Goal: Complete Application Form: Complete application form

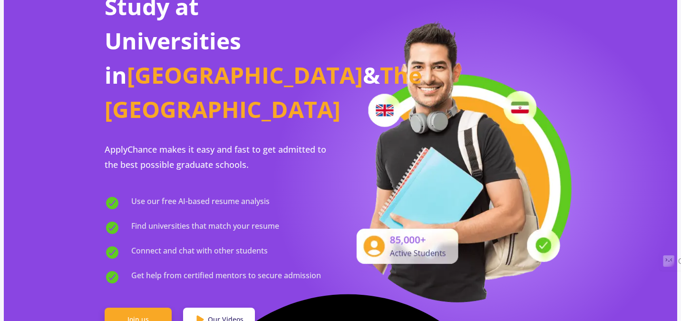
scroll to position [95, 0]
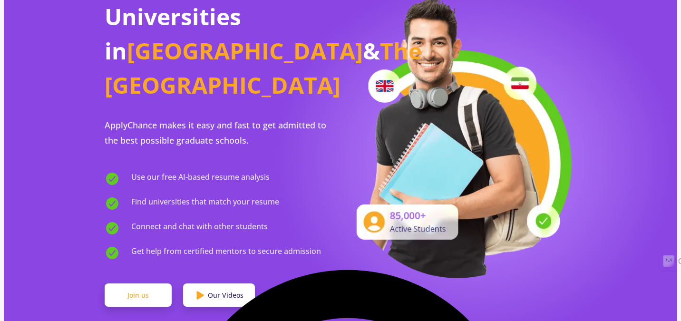
click at [139, 284] on link "Join us" at bounding box center [138, 296] width 67 height 24
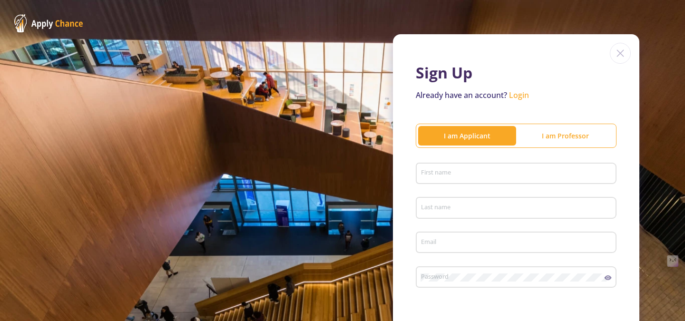
click at [445, 172] on input "First name" at bounding box center [518, 174] width 194 height 9
type input "Ati"
type input "Ahui"
type input "[PERSON_NAME][EMAIL_ADDRESS][DOMAIN_NAME]"
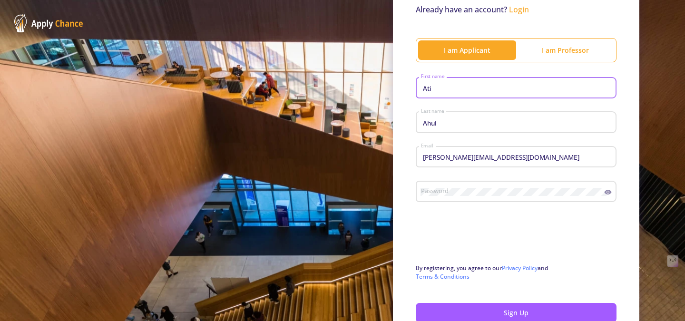
scroll to position [95, 0]
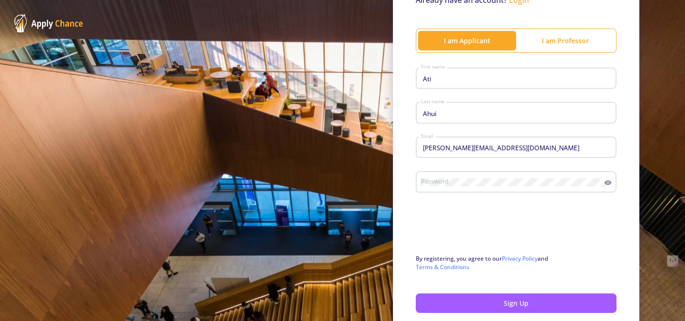
click at [446, 177] on div "Password" at bounding box center [513, 180] width 184 height 25
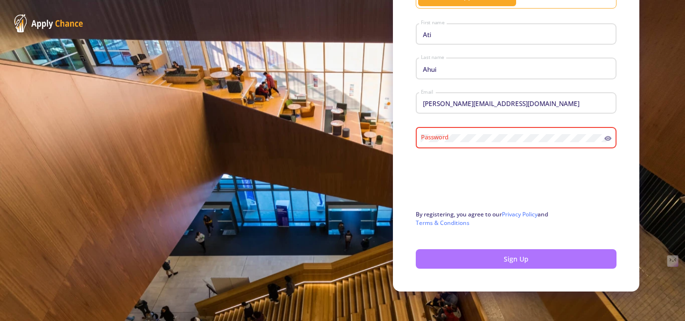
scroll to position [145, 0]
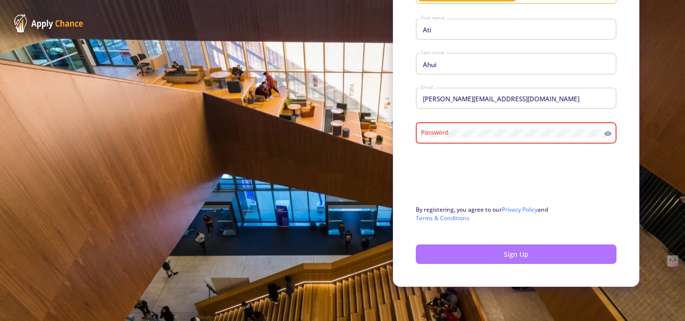
click at [528, 251] on button "Sign Up" at bounding box center [516, 255] width 201 height 20
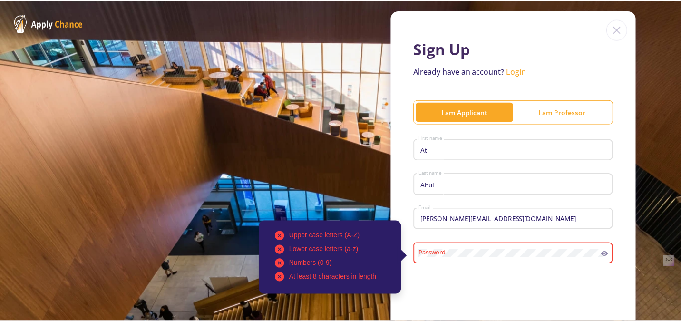
scroll to position [95, 0]
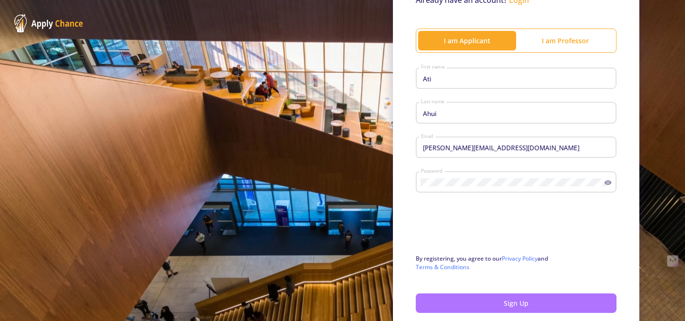
click at [510, 299] on button "Sign Up" at bounding box center [516, 304] width 201 height 20
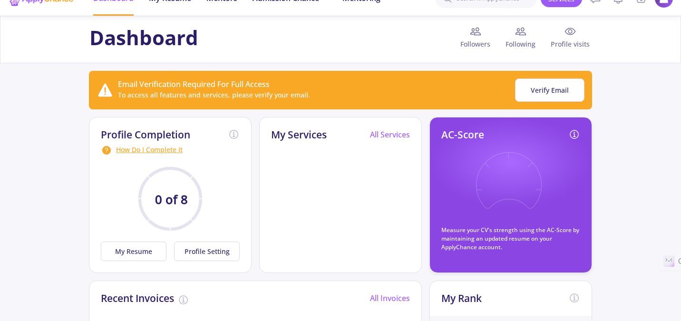
scroll to position [48, 0]
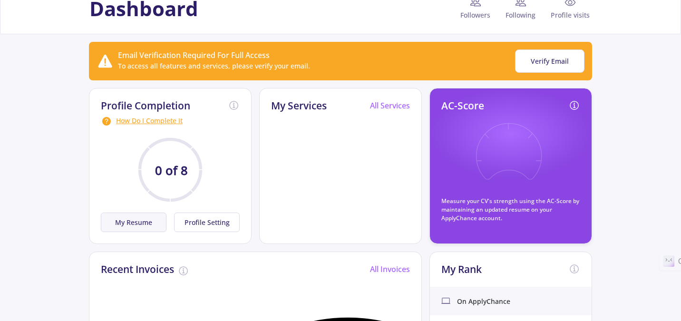
click at [133, 225] on button "My Resume" at bounding box center [134, 223] width 66 height 20
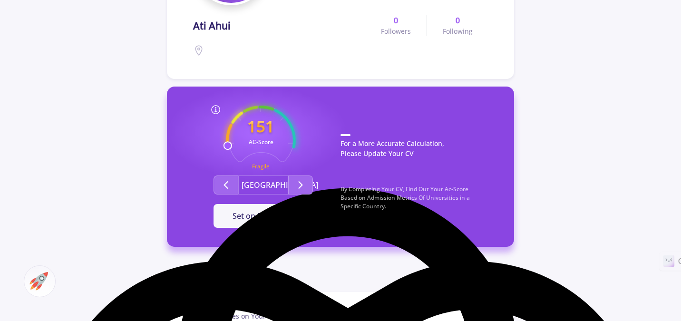
scroll to position [190, 0]
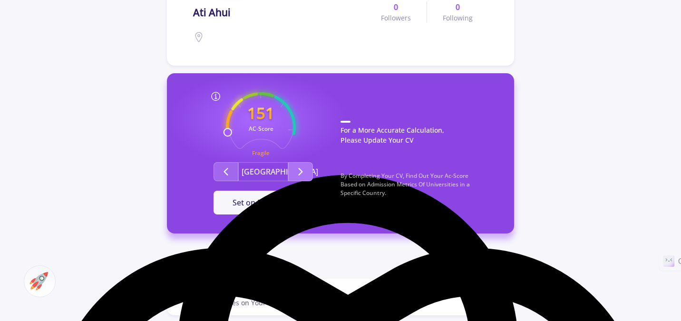
click at [308, 172] on button "Second group" at bounding box center [300, 171] width 25 height 19
click at [305, 173] on icon "Second group" at bounding box center [300, 171] width 11 height 11
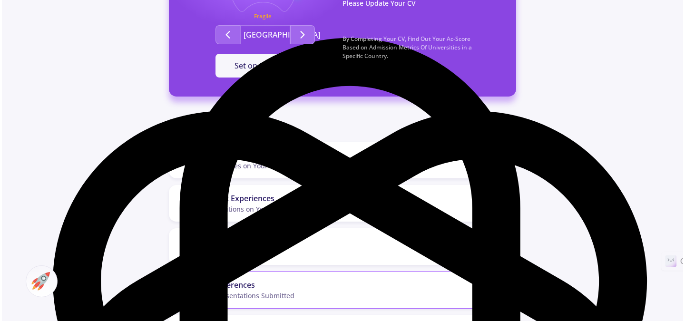
scroll to position [333, 0]
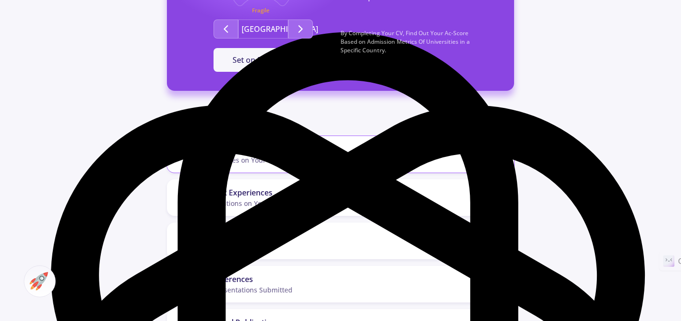
click at [245, 159] on div "0 Degrees on Your Profile" at bounding box center [247, 160] width 81 height 10
click at [499, 154] on icon at bounding box center [492, 155] width 18 height 18
checkbox input "false"
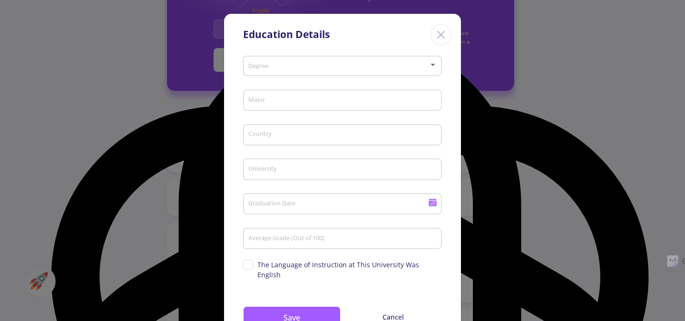
click at [292, 67] on span at bounding box center [339, 66] width 179 height 7
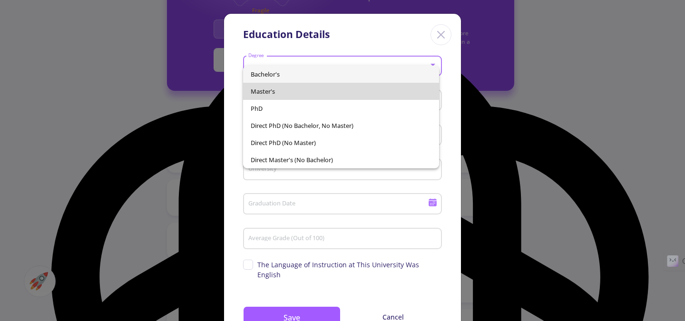
click at [273, 88] on span "Master's" at bounding box center [341, 91] width 181 height 17
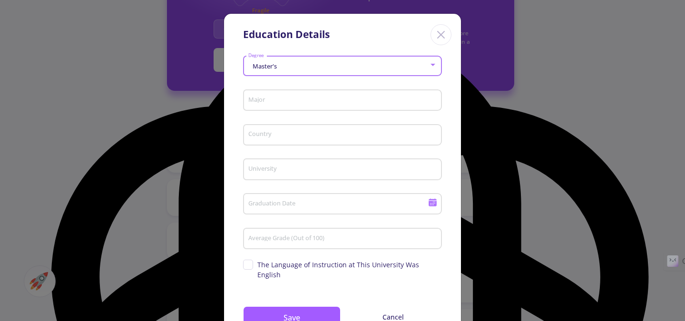
click at [272, 102] on input "Major" at bounding box center [344, 101] width 192 height 9
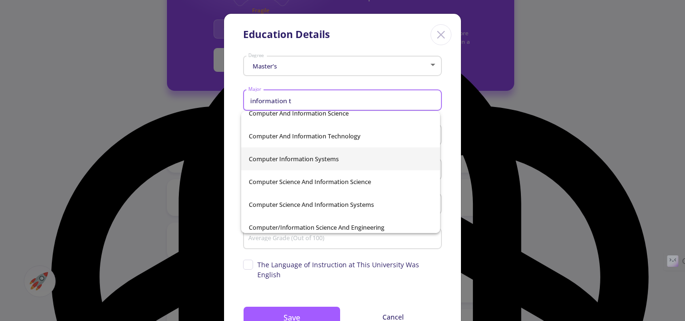
scroll to position [0, 0]
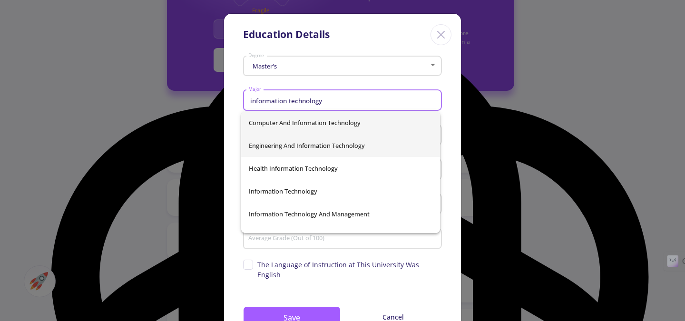
click at [312, 141] on span "Engineering And Information Technology" at bounding box center [341, 145] width 184 height 23
type input "Engineering And Information Technology"
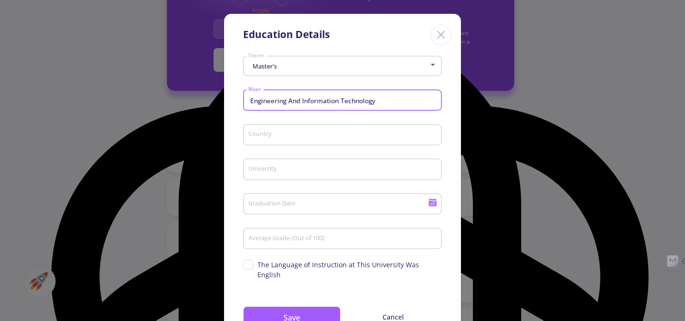
click at [312, 141] on div "Country" at bounding box center [343, 133] width 190 height 25
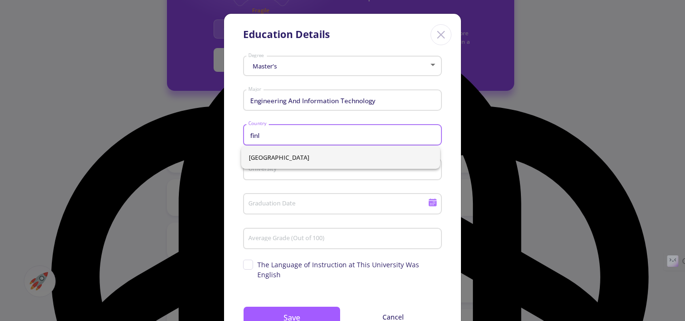
click at [260, 165] on span "[GEOGRAPHIC_DATA]" at bounding box center [341, 157] width 184 height 23
type input "[GEOGRAPHIC_DATA]"
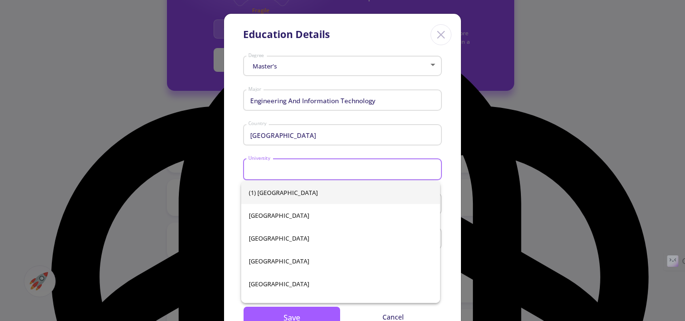
click at [263, 172] on input "University" at bounding box center [344, 170] width 192 height 9
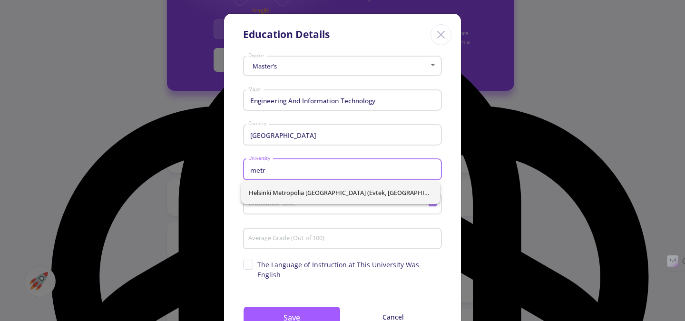
click at [314, 189] on span "Helsinki Metropolia [GEOGRAPHIC_DATA] (Evtek, [GEOGRAPHIC_DATA])" at bounding box center [341, 192] width 184 height 23
type input "Helsinki Metropolia [GEOGRAPHIC_DATA] (Evtek, [GEOGRAPHIC_DATA])"
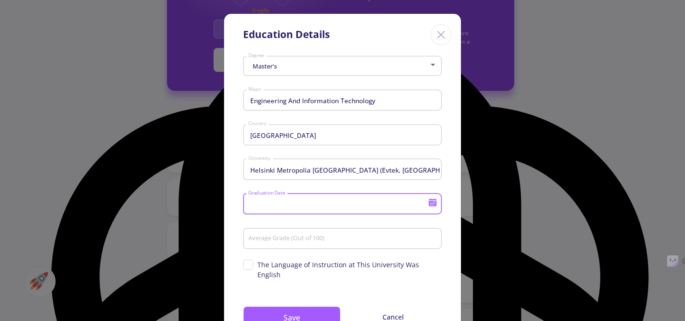
click at [305, 205] on input "Graduation Date" at bounding box center [339, 204] width 183 height 9
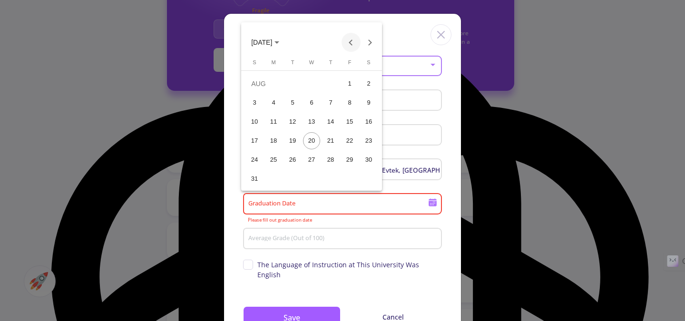
click at [349, 41] on button "Previous month" at bounding box center [351, 42] width 19 height 19
click at [348, 42] on button "Previous month" at bounding box center [351, 42] width 19 height 19
click at [368, 42] on button "Next month" at bounding box center [370, 42] width 19 height 19
click at [271, 179] on div "30" at bounding box center [273, 178] width 17 height 17
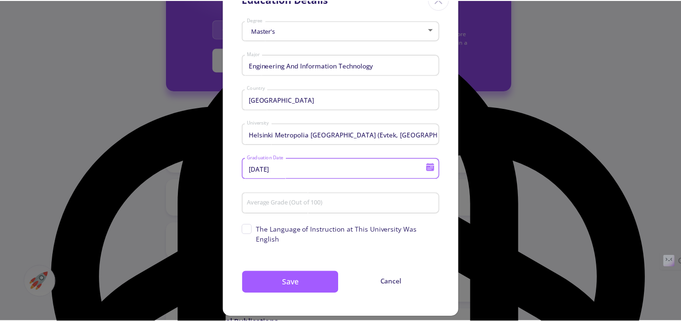
scroll to position [36, 0]
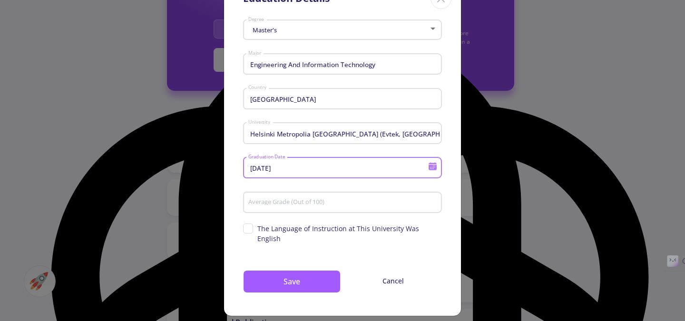
click at [297, 170] on input "[DATE]" at bounding box center [339, 168] width 183 height 9
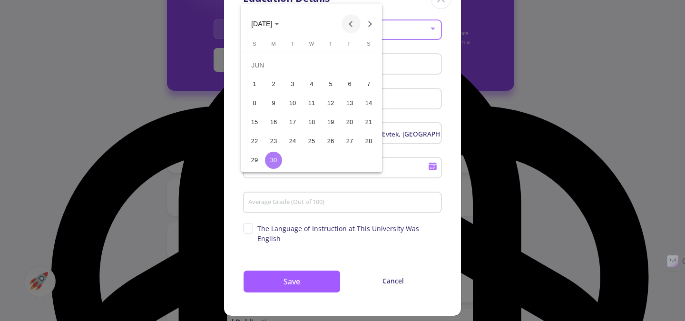
click at [347, 24] on button "Previous month" at bounding box center [351, 23] width 19 height 19
click at [364, 141] on div "31" at bounding box center [368, 141] width 17 height 17
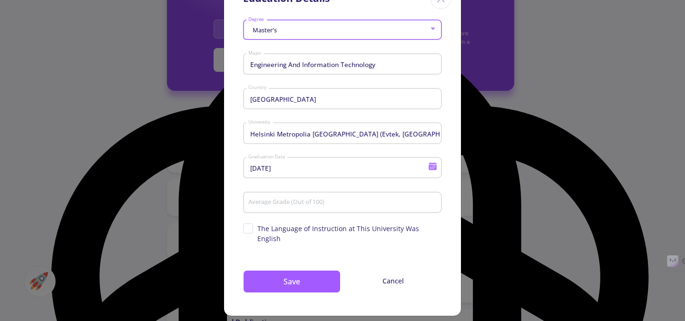
type input "[DATE]"
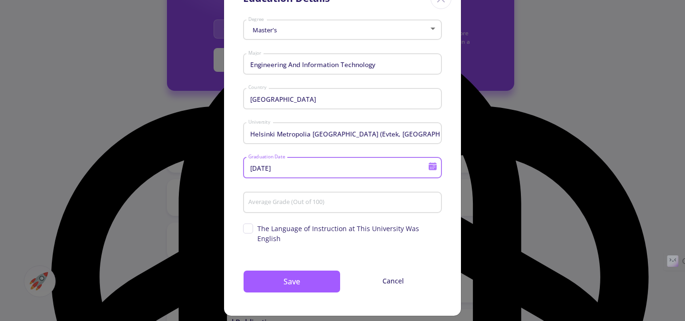
click at [294, 203] on input "Average Grade (Out of 100)" at bounding box center [344, 203] width 192 height 9
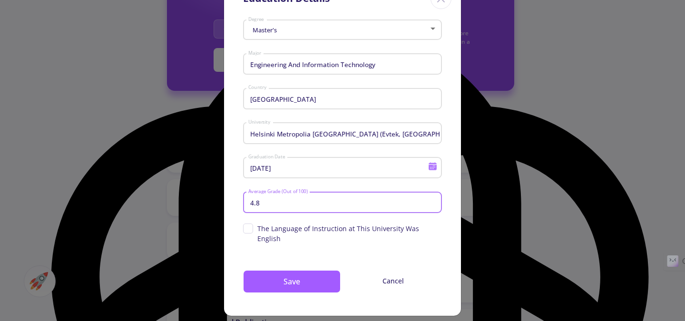
type input "4.8"
click at [246, 227] on span "The Language of Instruction at This University Was English" at bounding box center [342, 234] width 199 height 20
click at [246, 227] on input "The Language of Instruction at This University Was English" at bounding box center [246, 227] width 6 height 6
checkbox input "true"
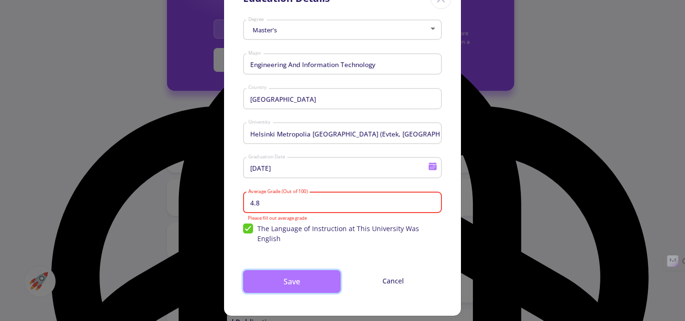
click at [279, 271] on button "Save" at bounding box center [292, 281] width 98 height 23
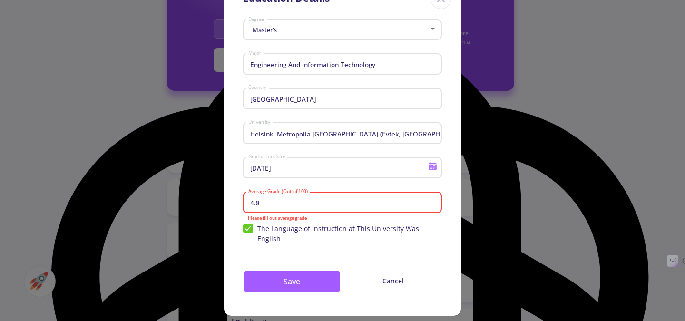
click at [276, 207] on input "4.8" at bounding box center [344, 203] width 192 height 9
type textarea "4.8"
click at [276, 207] on input "4.8" at bounding box center [344, 203] width 192 height 9
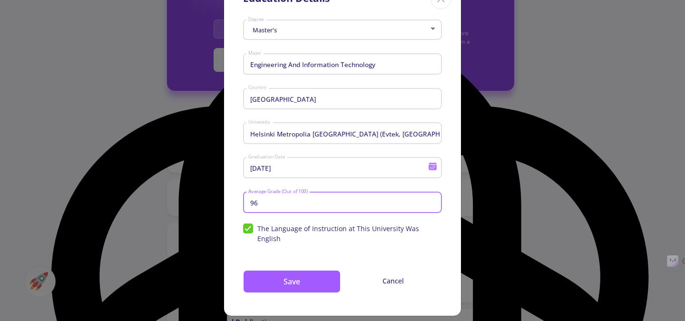
type input "96"
click at [290, 285] on div "Master's Degree Engineering And Information Technology Major [GEOGRAPHIC_DATA] …" at bounding box center [342, 166] width 237 height 300
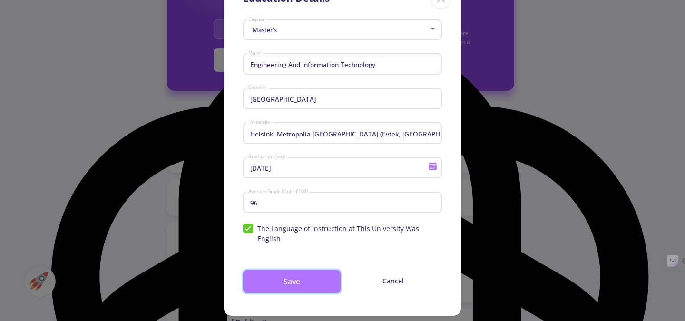
click at [285, 273] on button "Save" at bounding box center [292, 281] width 98 height 23
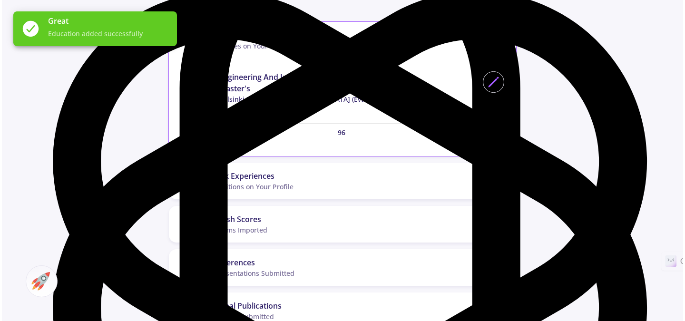
scroll to position [476, 0]
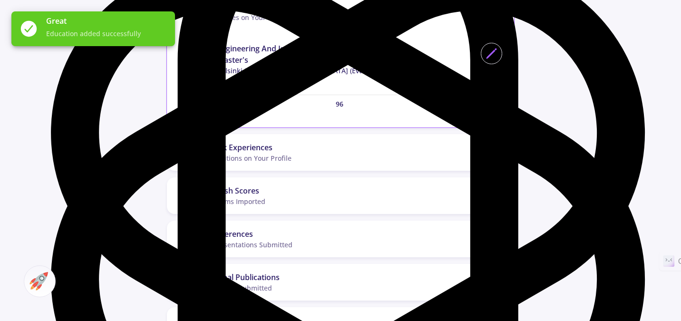
click at [494, 7] on icon at bounding box center [492, 12] width 18 height 18
checkbox input "false"
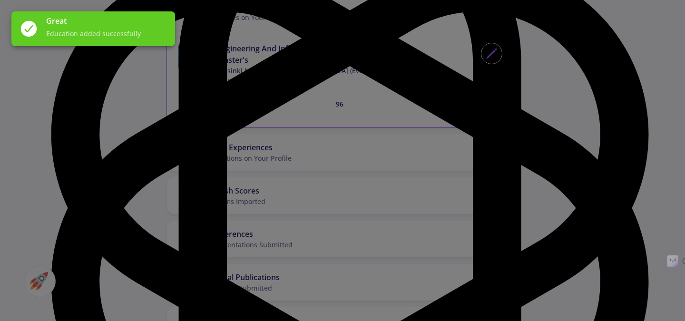
scroll to position [0, 0]
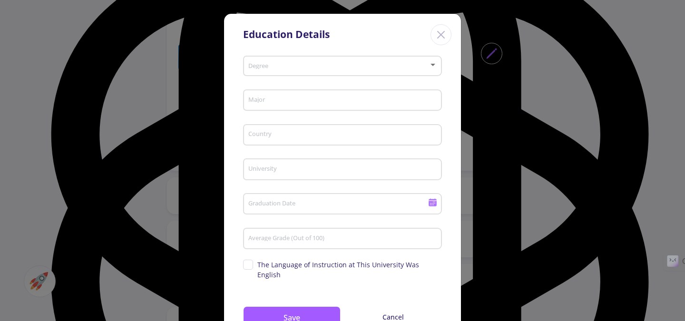
click at [293, 69] on span at bounding box center [339, 66] width 179 height 7
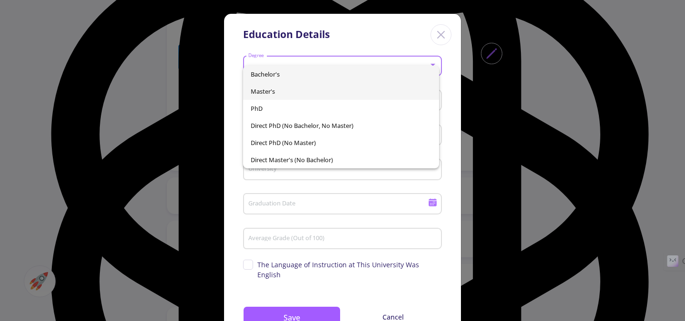
click at [291, 95] on span "Master's" at bounding box center [341, 91] width 181 height 17
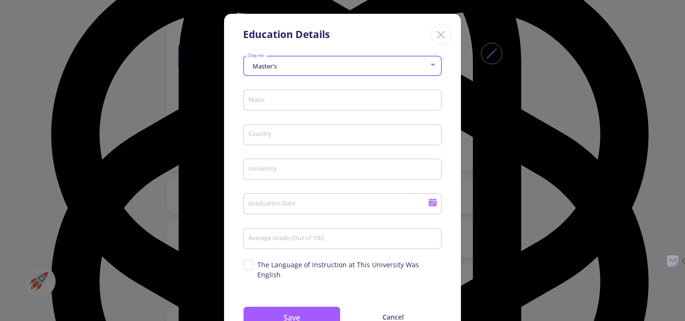
click at [291, 101] on input "Major" at bounding box center [344, 101] width 192 height 9
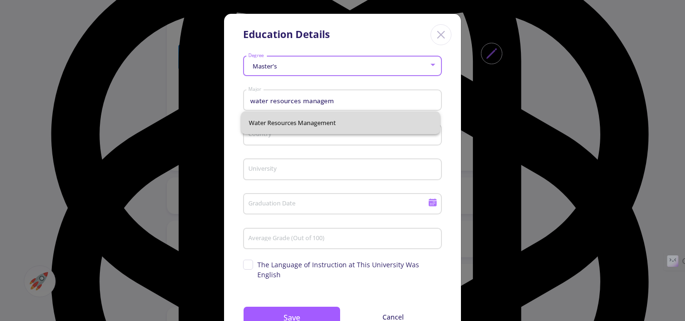
click at [335, 125] on span "Water Resources Management" at bounding box center [341, 122] width 184 height 23
type input "Water Resources Management"
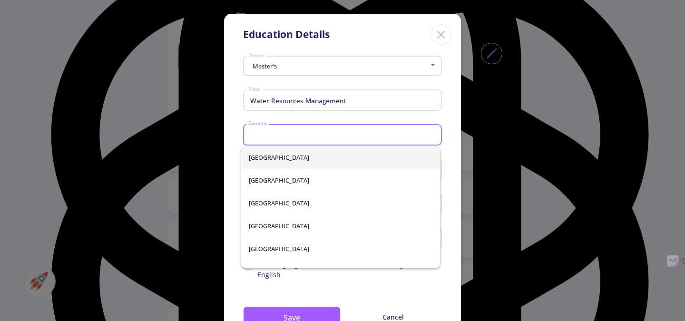
click at [334, 136] on input "Country" at bounding box center [344, 135] width 192 height 9
click at [266, 182] on span "[GEOGRAPHIC_DATA]" at bounding box center [341, 180] width 184 height 23
type input "[GEOGRAPHIC_DATA]"
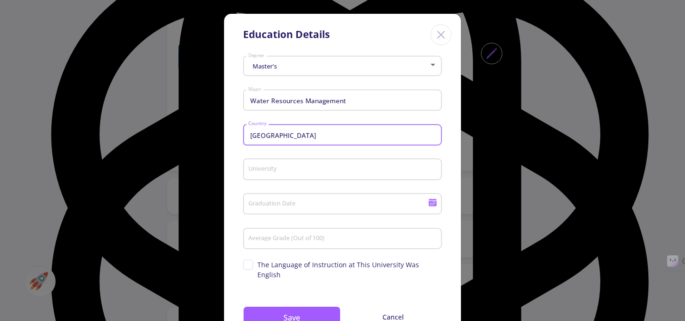
click at [265, 174] on input "University" at bounding box center [344, 170] width 192 height 9
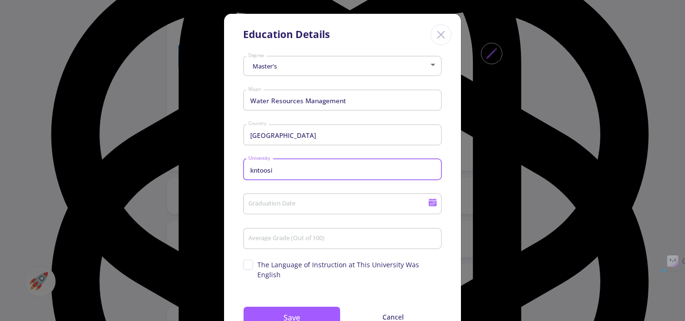
drag, startPoint x: 255, startPoint y: 171, endPoint x: 237, endPoint y: 171, distance: 18.1
click at [237, 171] on div "Master's Degree Water Resources Management Major Iran Country kntoosi Universit…" at bounding box center [342, 202] width 237 height 300
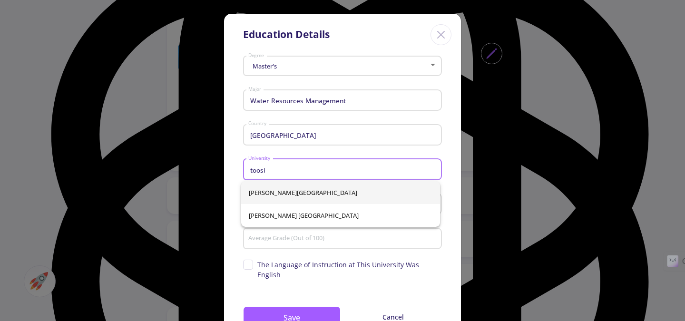
click at [286, 193] on span "[PERSON_NAME][GEOGRAPHIC_DATA]" at bounding box center [341, 192] width 184 height 23
type input "[PERSON_NAME][GEOGRAPHIC_DATA]"
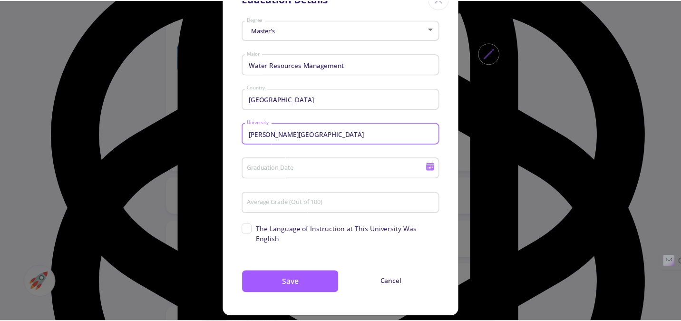
scroll to position [36, 0]
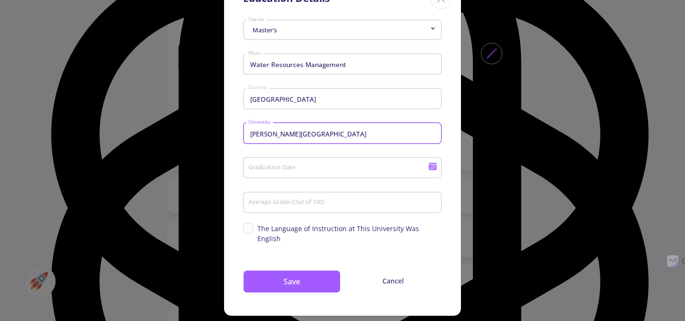
click at [285, 165] on div "Graduation Date" at bounding box center [338, 166] width 181 height 25
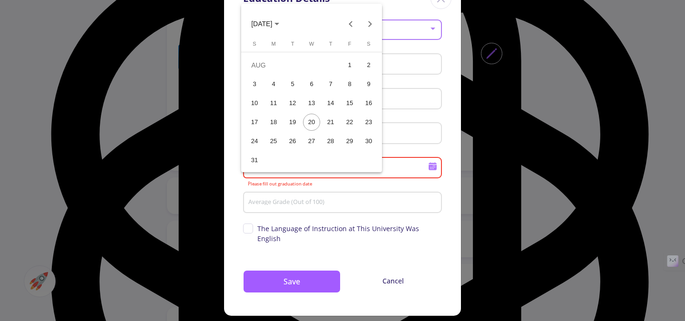
click at [287, 20] on button "[DATE]" at bounding box center [265, 23] width 43 height 19
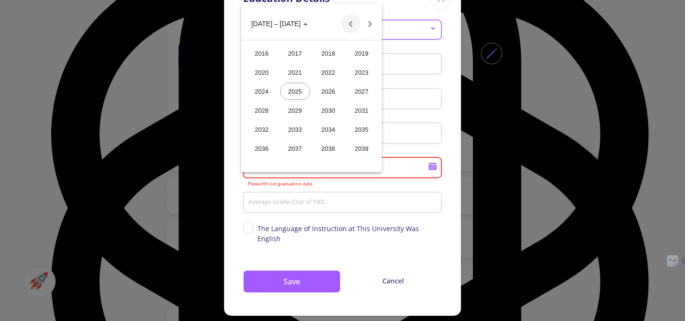
click at [349, 25] on button "Previous 24 years" at bounding box center [351, 23] width 19 height 19
click at [295, 122] on div "2009" at bounding box center [295, 129] width 30 height 17
click at [290, 93] on div "JUN" at bounding box center [295, 91] width 30 height 17
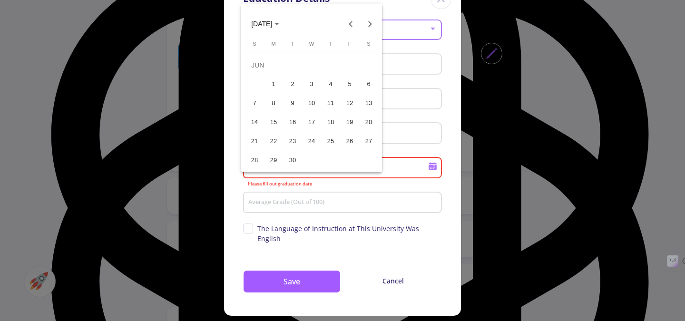
click at [293, 138] on div "23" at bounding box center [292, 141] width 17 height 17
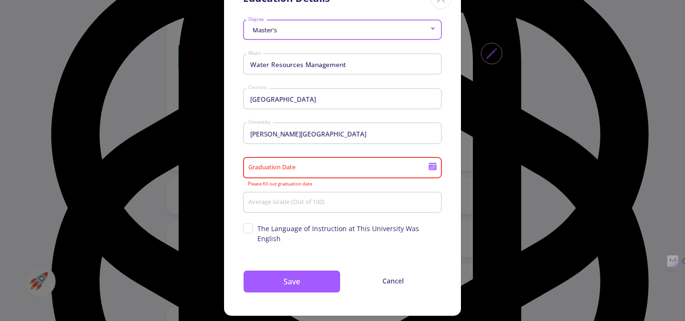
type input "[DATE]"
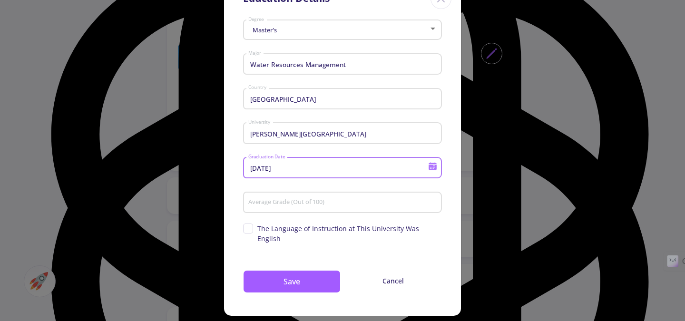
click at [309, 203] on input "Average Grade (Out of 100)" at bounding box center [344, 203] width 192 height 9
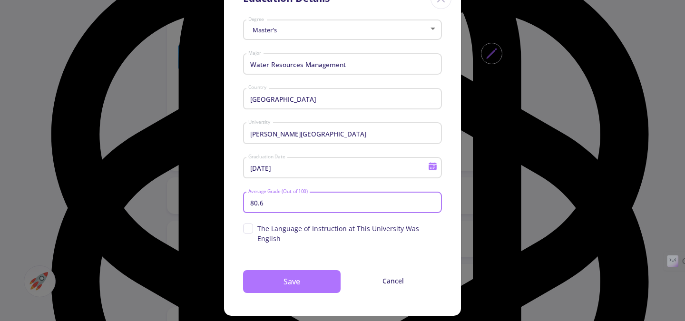
type input "80.6"
click at [274, 274] on button "Save" at bounding box center [292, 281] width 98 height 23
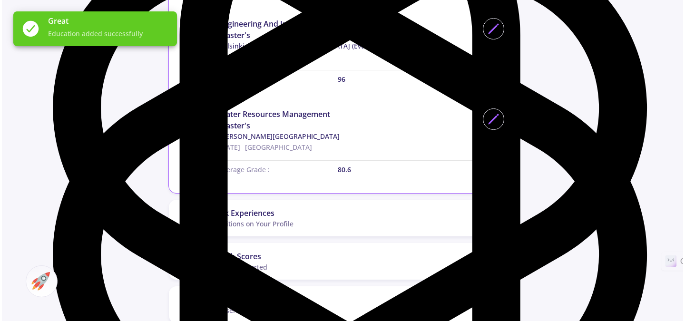
scroll to position [381, 0]
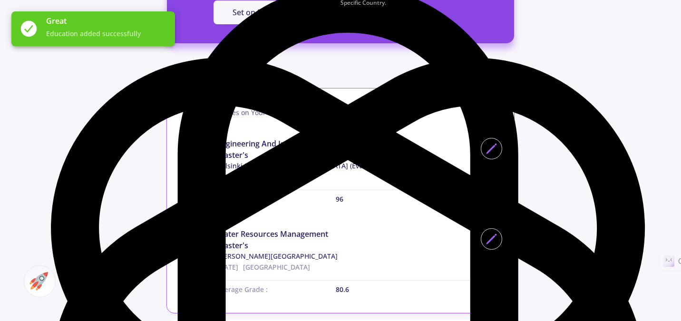
click at [498, 104] on icon at bounding box center [492, 107] width 18 height 18
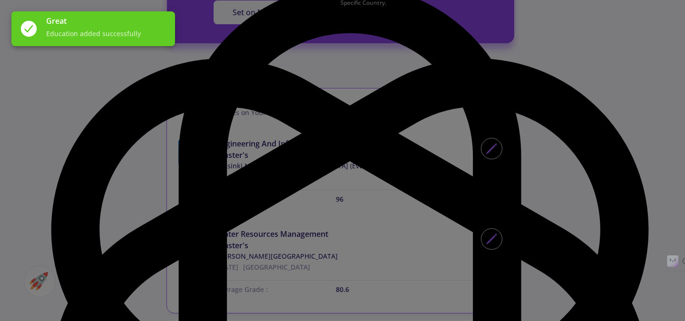
scroll to position [0, 0]
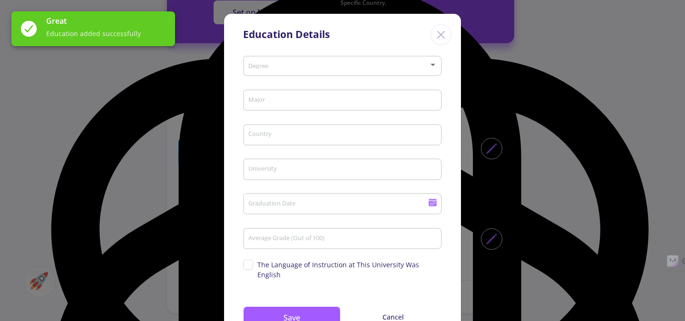
click at [269, 66] on span at bounding box center [339, 66] width 179 height 7
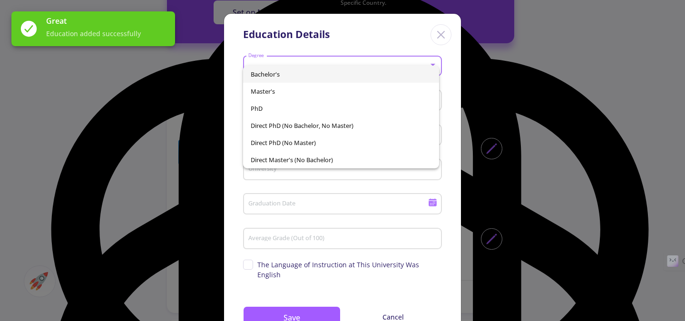
click at [262, 73] on span "Bachelor's" at bounding box center [341, 74] width 181 height 17
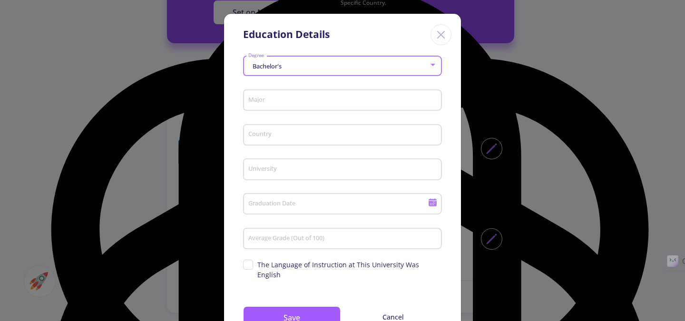
click at [263, 102] on input "Major" at bounding box center [344, 101] width 192 height 9
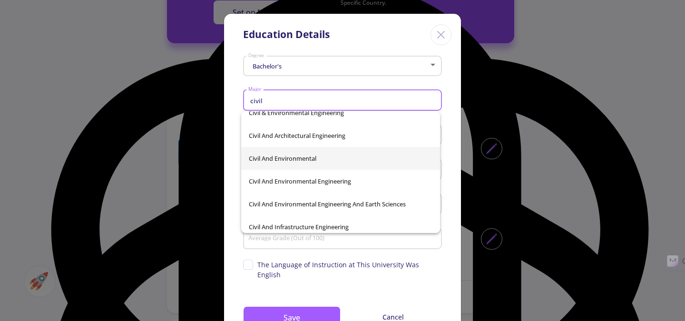
scroll to position [95, 0]
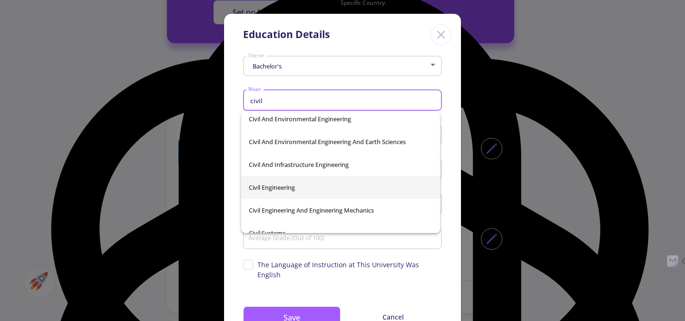
click at [298, 186] on span "Civil Engineering" at bounding box center [341, 187] width 184 height 23
type input "Civil Engineering"
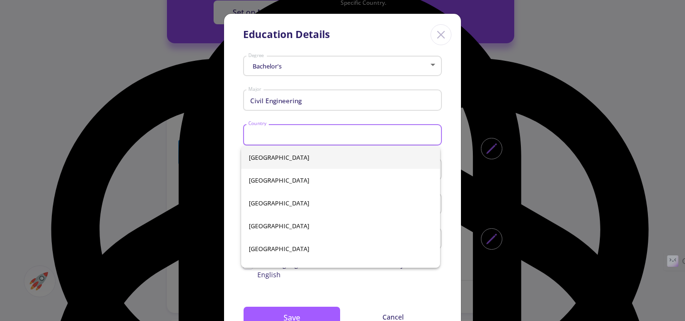
click at [269, 137] on input "Country" at bounding box center [344, 135] width 192 height 9
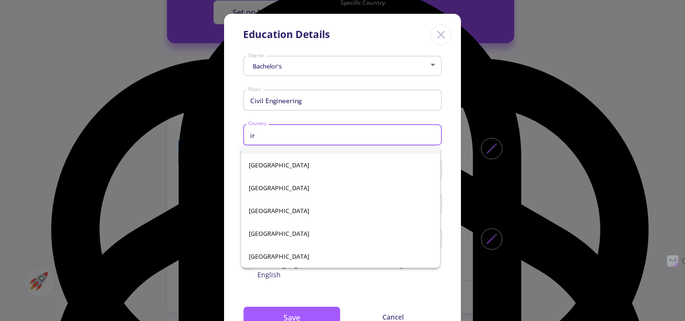
scroll to position [15, 0]
click at [246, 151] on mat-option "Cote d'Ivoire" at bounding box center [340, 142] width 199 height 23
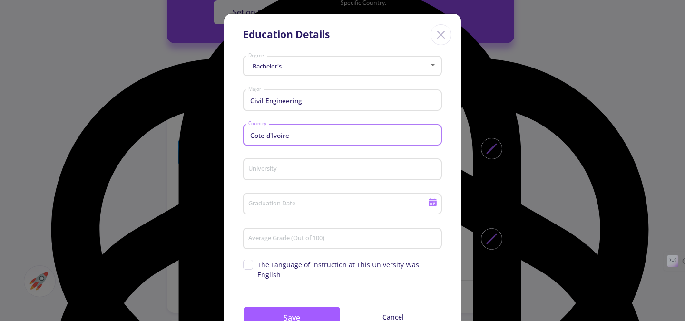
click at [258, 142] on div "Cote d'Ivoire Country" at bounding box center [343, 133] width 190 height 25
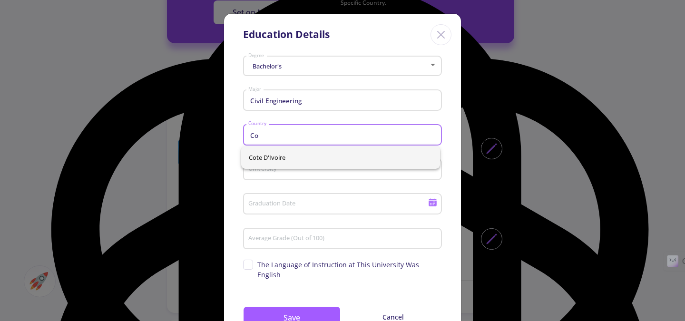
type input "C"
click at [259, 155] on span "[GEOGRAPHIC_DATA]" at bounding box center [341, 157] width 184 height 23
type input "[GEOGRAPHIC_DATA]"
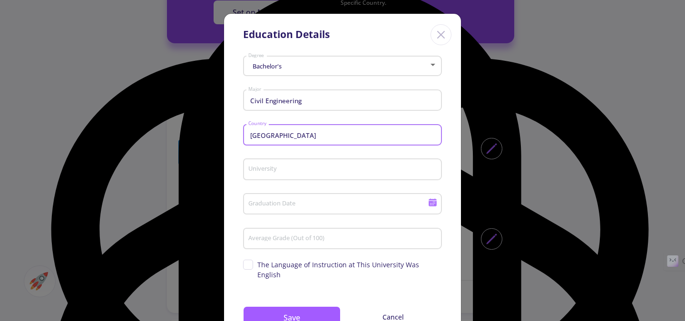
click at [259, 167] on input "University" at bounding box center [344, 170] width 192 height 9
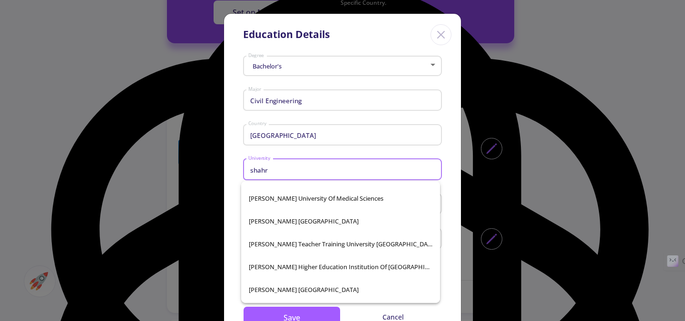
scroll to position [746, 0]
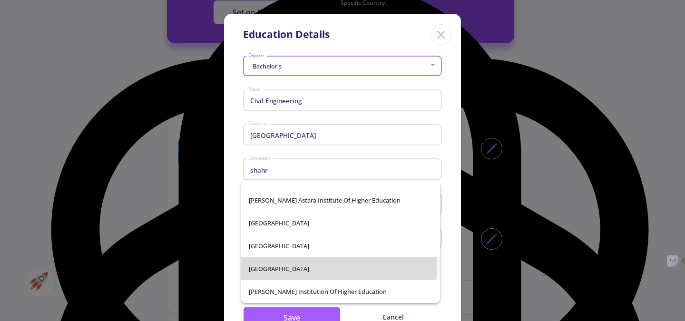
click at [332, 266] on span "[GEOGRAPHIC_DATA]" at bounding box center [341, 268] width 184 height 23
type input "[GEOGRAPHIC_DATA]"
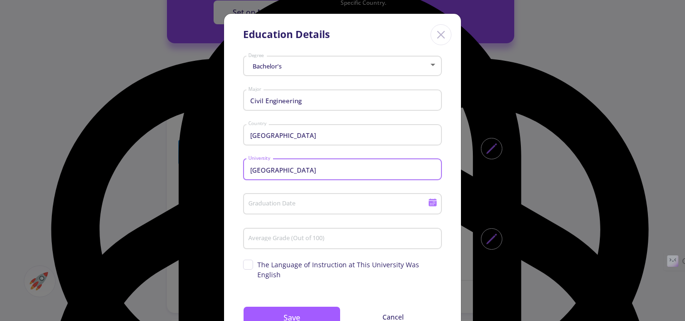
click at [309, 200] on div "Graduation Date" at bounding box center [338, 202] width 181 height 25
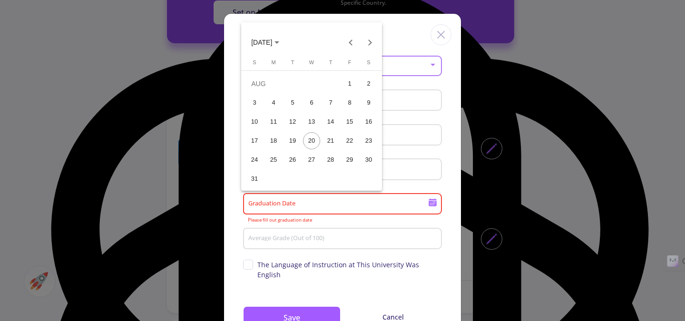
click at [272, 42] on span "[DATE]" at bounding box center [261, 43] width 21 height 8
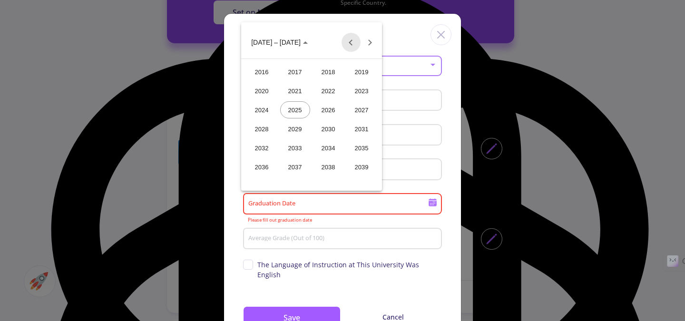
click at [354, 38] on button "Previous 24 years" at bounding box center [351, 42] width 19 height 19
click at [292, 129] on div "2005" at bounding box center [295, 128] width 30 height 17
click at [293, 111] on div "JUN" at bounding box center [295, 109] width 30 height 17
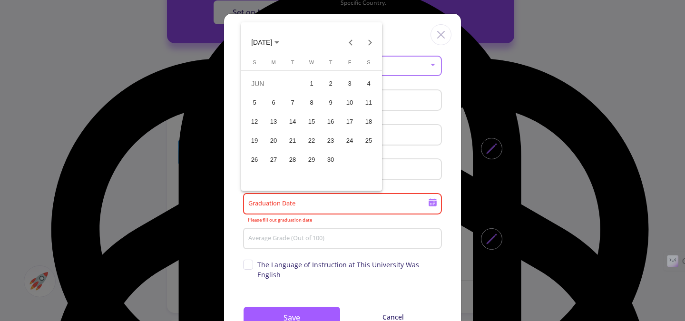
click at [296, 137] on div "21" at bounding box center [292, 140] width 17 height 17
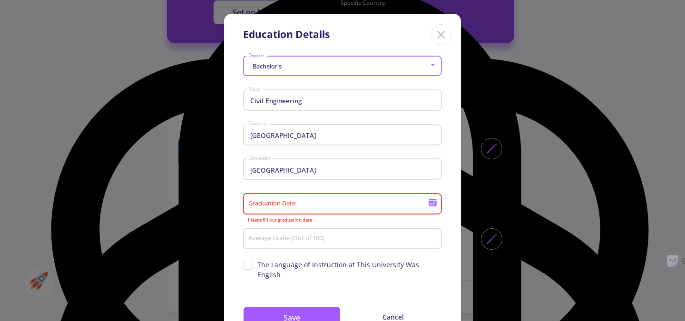
type input "[DATE]"
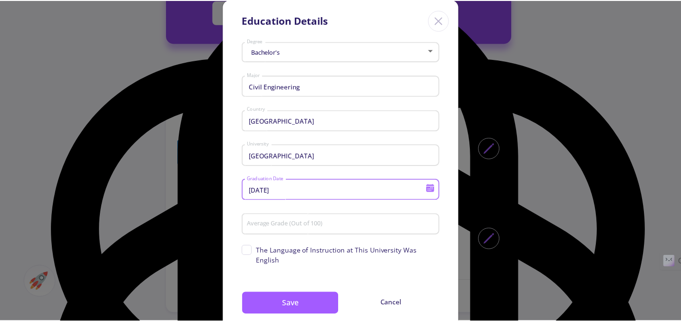
scroll to position [36, 0]
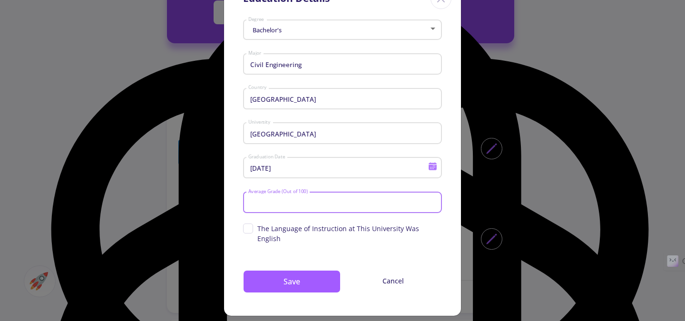
click at [293, 200] on input "Average Grade (Out of 100)" at bounding box center [344, 203] width 192 height 9
type input "75.7"
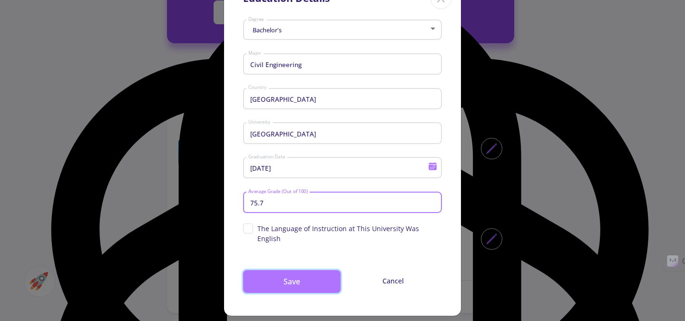
click at [282, 278] on button "Save" at bounding box center [292, 281] width 98 height 23
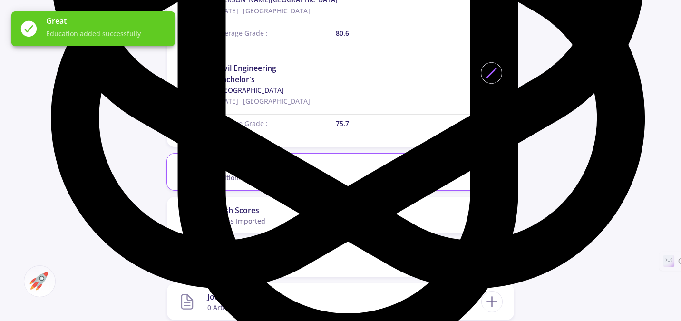
scroll to position [666, 0]
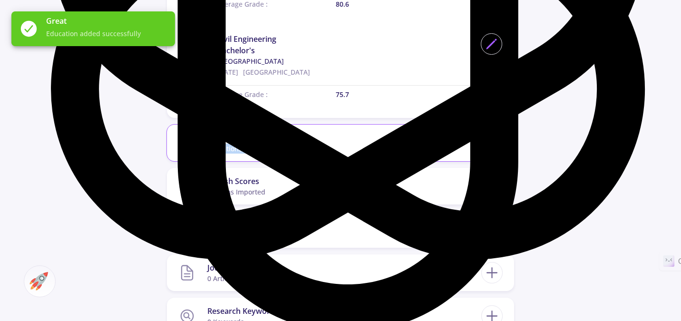
click at [249, 144] on div "Work Experiences 0 Positions on Your Profile" at bounding box center [249, 142] width 84 height 29
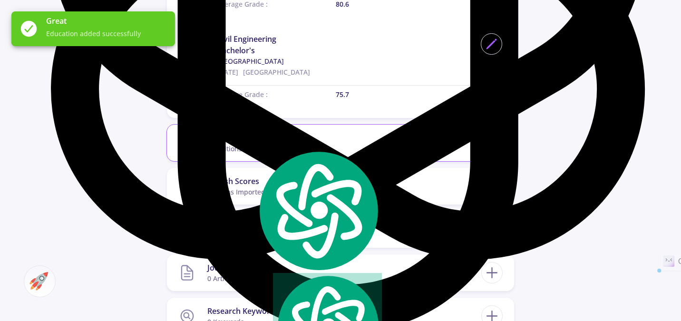
click at [491, 141] on icon at bounding box center [492, 143] width 18 height 18
checkbox input "false"
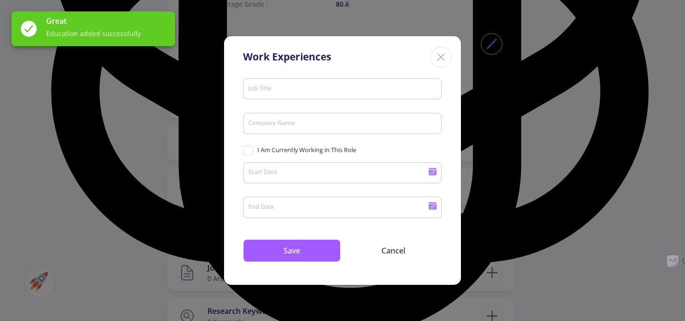
click at [288, 92] on input "Job Title" at bounding box center [344, 89] width 192 height 9
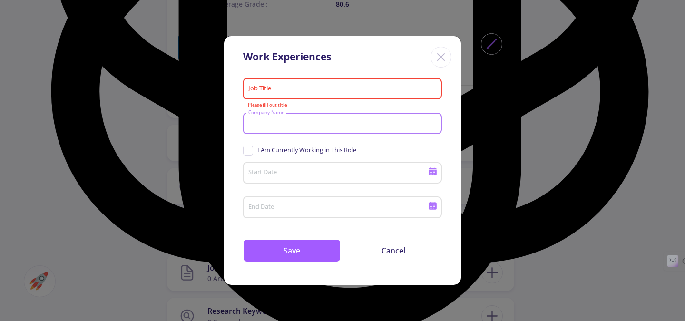
click at [281, 126] on input "Company Name" at bounding box center [344, 124] width 192 height 9
type input "municipality of [GEOGRAPHIC_DATA]"
click at [279, 171] on input "Start Date" at bounding box center [339, 173] width 183 height 9
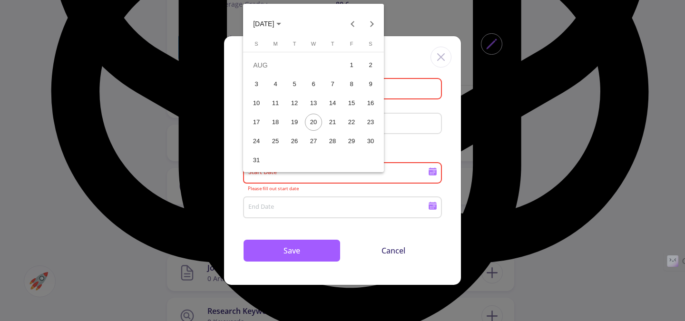
click at [274, 22] on span "[DATE]" at bounding box center [263, 24] width 21 height 8
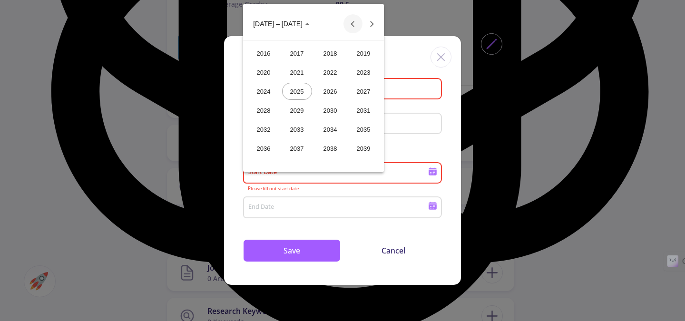
click at [350, 22] on button "Previous 24 years" at bounding box center [353, 23] width 19 height 19
click at [266, 129] on div "2008" at bounding box center [264, 129] width 30 height 17
click at [305, 205] on div at bounding box center [342, 160] width 685 height 321
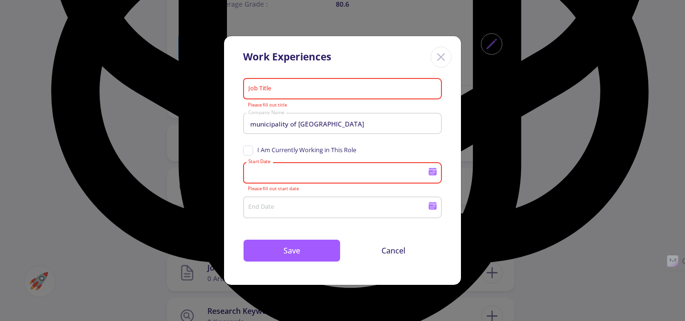
click at [272, 169] on div "Start Date" at bounding box center [338, 171] width 181 height 25
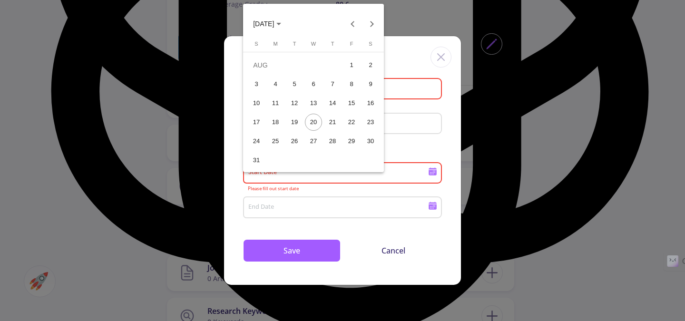
click at [281, 23] on polygon "Choose month and year" at bounding box center [278, 24] width 5 height 2
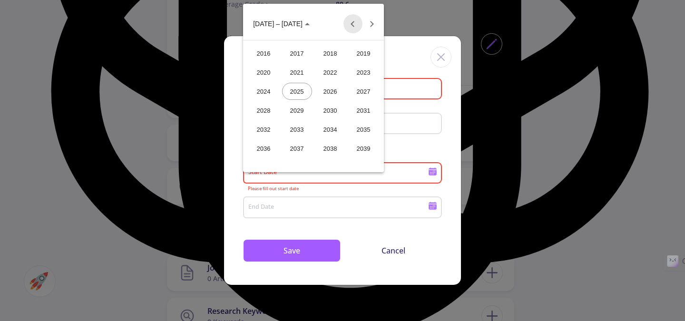
click at [353, 22] on button "Previous 24 years" at bounding box center [353, 23] width 19 height 19
click at [269, 130] on div "2008" at bounding box center [264, 129] width 30 height 17
click at [261, 111] on div "SEP" at bounding box center [264, 110] width 30 height 17
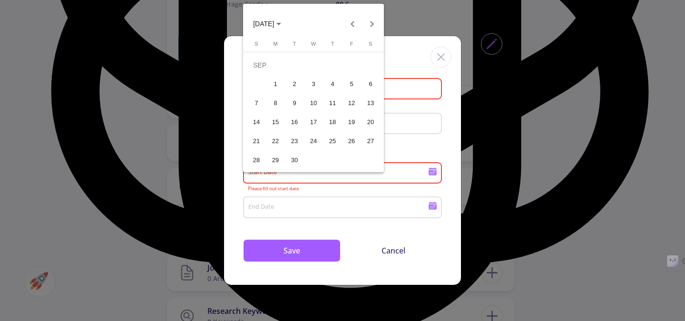
click at [270, 107] on div "8" at bounding box center [275, 103] width 17 height 17
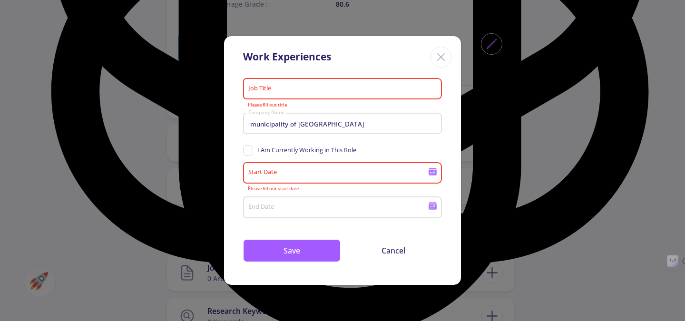
type input "[DATE]"
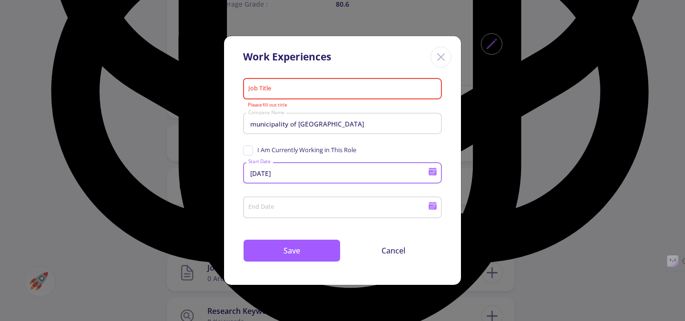
click at [291, 207] on input "End Date" at bounding box center [339, 208] width 183 height 9
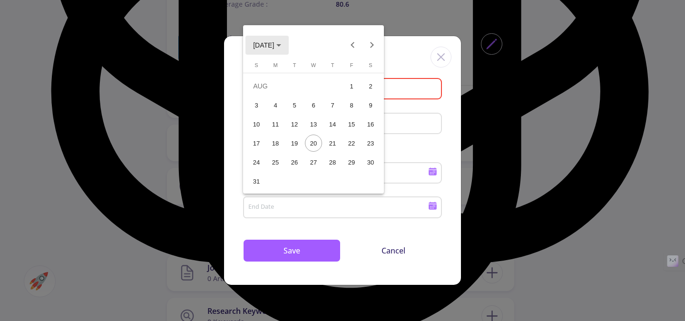
click at [274, 42] on span "[DATE]" at bounding box center [263, 45] width 21 height 8
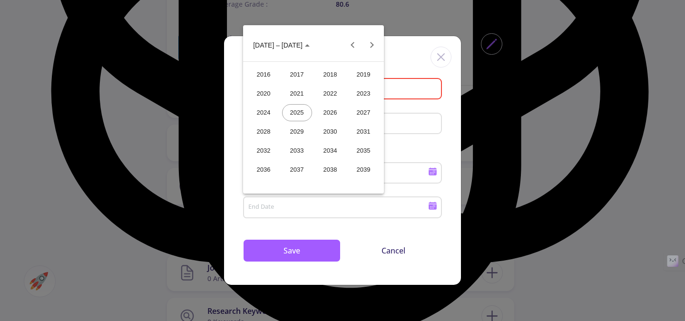
click at [267, 113] on div "2024" at bounding box center [264, 112] width 30 height 17
click at [302, 92] on div "FEB" at bounding box center [297, 93] width 30 height 17
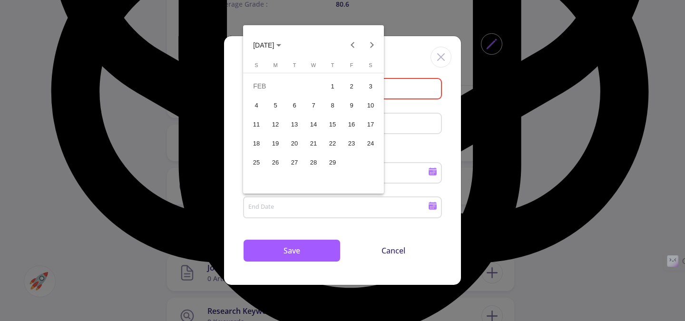
click at [294, 145] on div "20" at bounding box center [294, 143] width 17 height 17
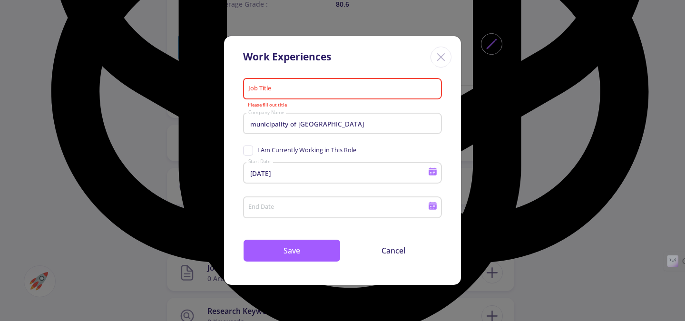
type input "[DATE]"
click at [258, 87] on input "Job Title" at bounding box center [344, 89] width 192 height 9
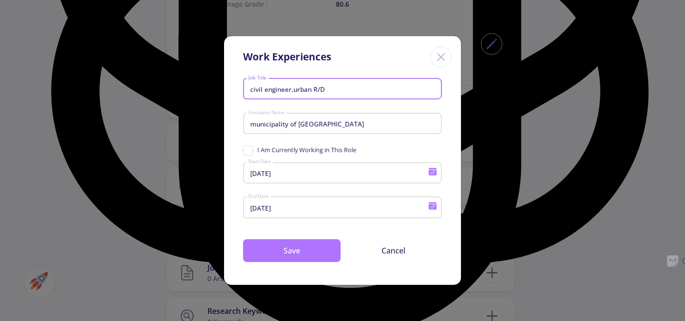
type input "civil engineer,urban R/D"
click at [275, 252] on button "Save" at bounding box center [292, 250] width 98 height 23
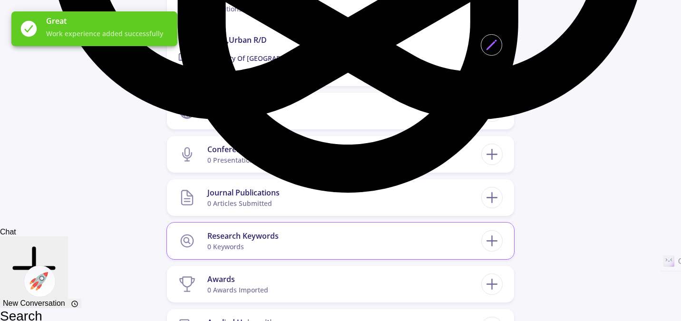
scroll to position [809, 0]
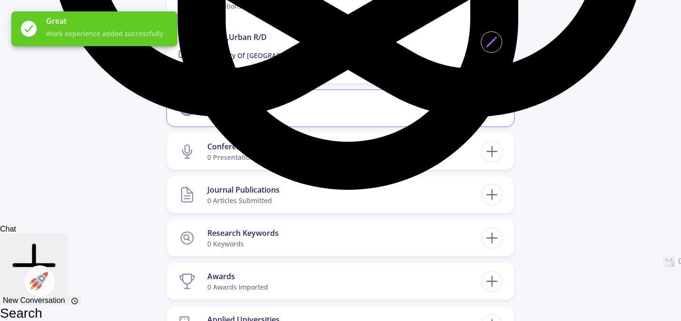
click at [250, 112] on div "0 exams imported" at bounding box center [236, 114] width 58 height 10
click at [494, 109] on icon at bounding box center [492, 108] width 18 height 18
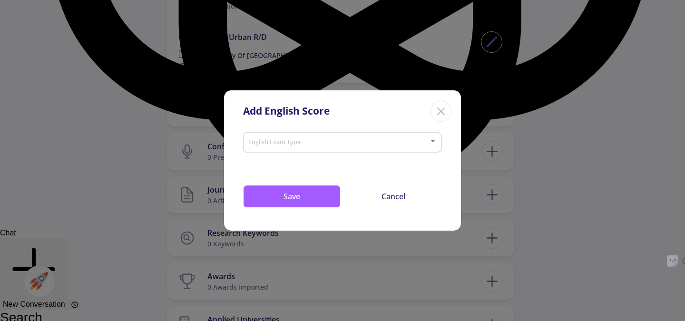
click at [319, 140] on span at bounding box center [339, 142] width 179 height 7
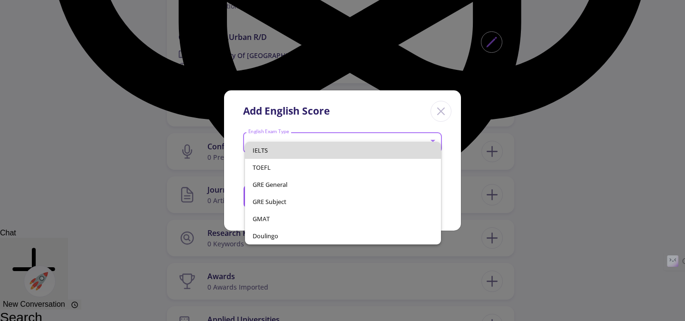
click at [282, 151] on span "IELTS" at bounding box center [343, 150] width 181 height 17
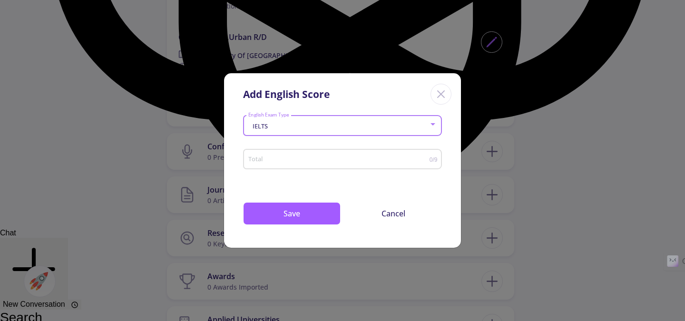
click at [281, 158] on input "Total" at bounding box center [339, 159] width 182 height 7
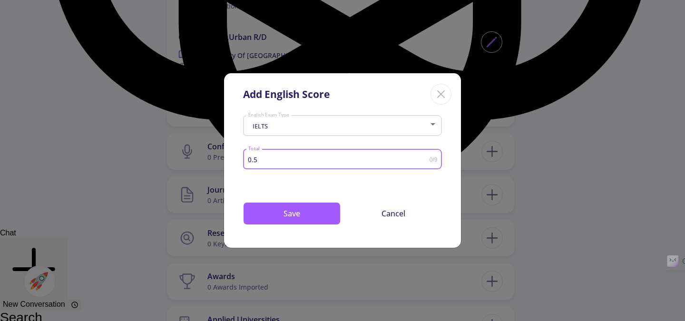
click at [424, 157] on input "0.5" at bounding box center [339, 159] width 182 height 7
click at [424, 157] on input "1" at bounding box center [339, 159] width 182 height 7
click at [425, 157] on input "1.5" at bounding box center [339, 159] width 182 height 7
click at [425, 157] on input "2" at bounding box center [339, 159] width 182 height 7
click at [425, 157] on input "2.5" at bounding box center [339, 159] width 182 height 7
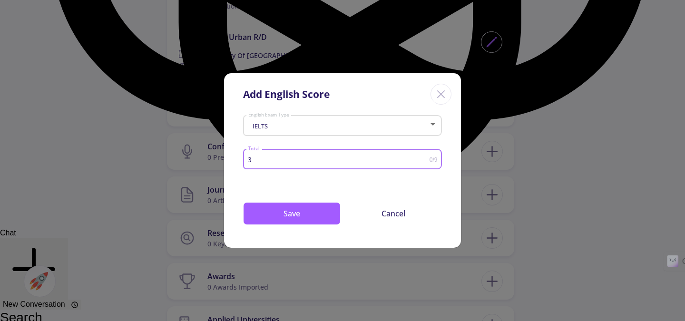
click at [425, 157] on input "3" at bounding box center [339, 159] width 182 height 7
click at [425, 157] on input "3.5" at bounding box center [339, 159] width 182 height 7
click at [425, 157] on input "4" at bounding box center [339, 159] width 182 height 7
click at [425, 157] on input "4.5" at bounding box center [339, 159] width 182 height 7
click at [425, 157] on input "5" at bounding box center [339, 159] width 182 height 7
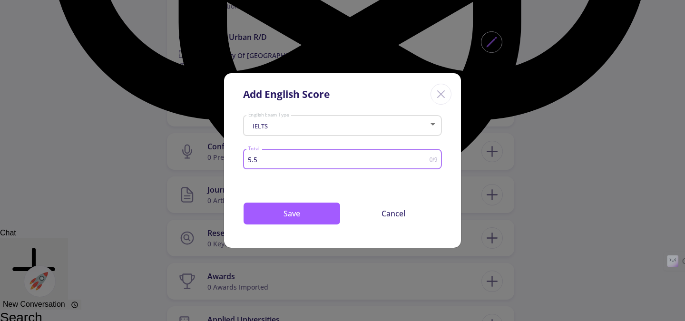
click at [425, 157] on input "5.5" at bounding box center [339, 159] width 182 height 7
click at [425, 157] on input "6" at bounding box center [339, 159] width 182 height 7
type input "6.5"
click at [425, 157] on input "6.5" at bounding box center [339, 159] width 182 height 7
click at [310, 215] on button "Save" at bounding box center [292, 213] width 98 height 23
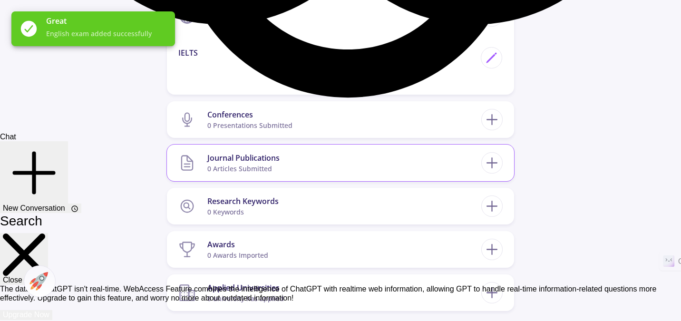
scroll to position [904, 0]
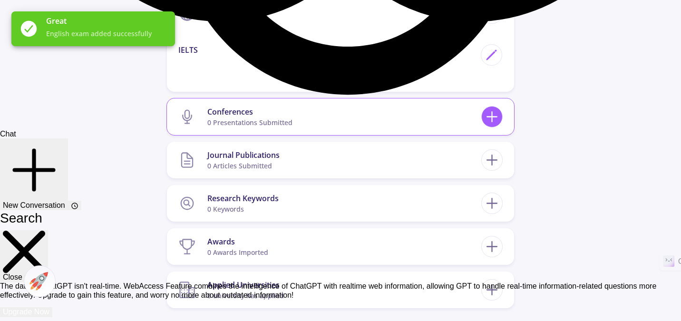
click at [492, 120] on icon at bounding box center [492, 117] width 18 height 18
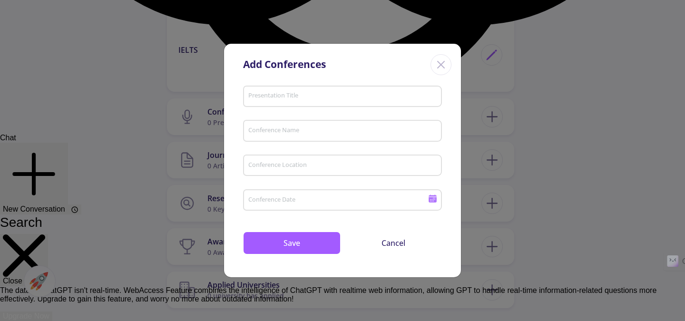
click at [448, 59] on icon "Close" at bounding box center [440, 64] width 15 height 15
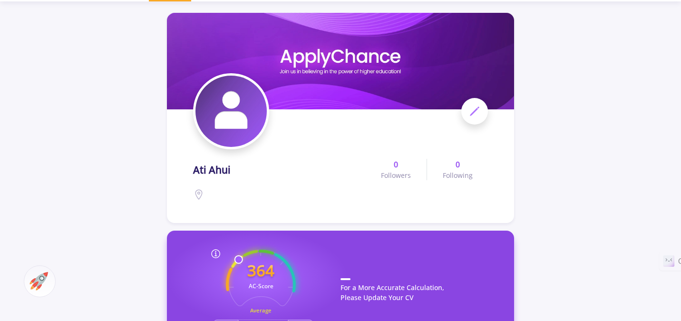
scroll to position [0, 0]
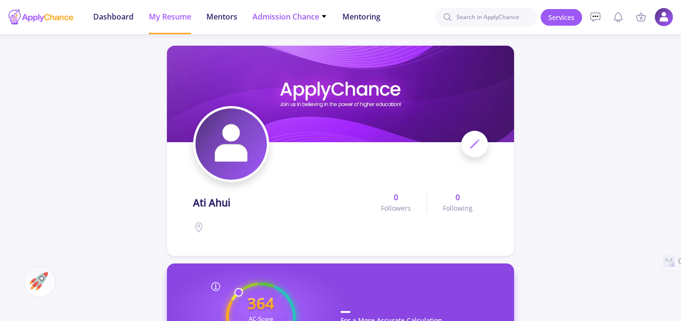
click at [299, 16] on span "Admission Chance" at bounding box center [290, 16] width 75 height 11
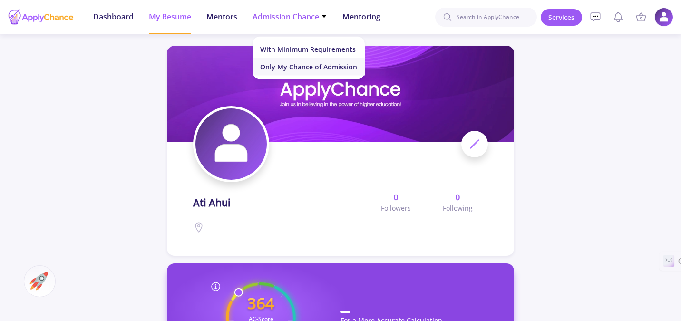
click at [283, 66] on link "Only My Chance of Admission" at bounding box center [309, 67] width 112 height 18
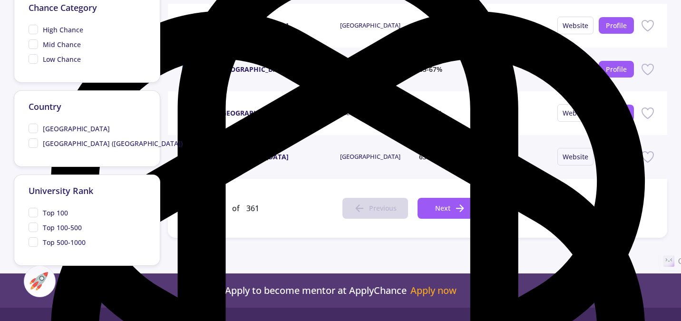
scroll to position [428, 0]
